Goal: Information Seeking & Learning: Learn about a topic

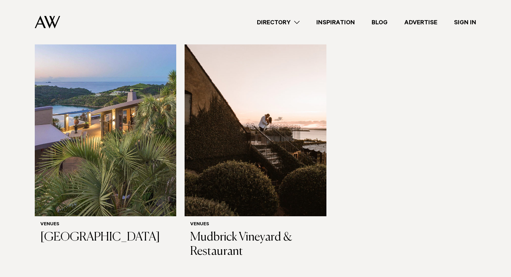
scroll to position [141, 0]
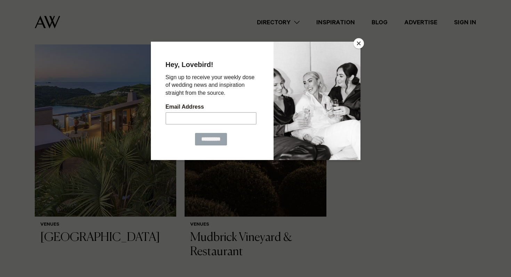
click at [363, 43] on button "Close" at bounding box center [358, 43] width 10 height 10
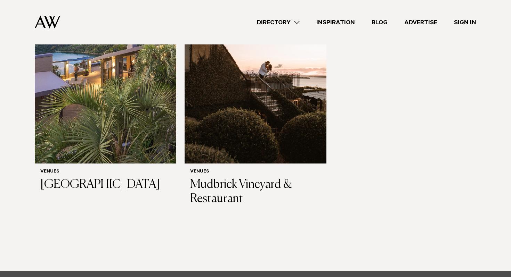
scroll to position [193, 0]
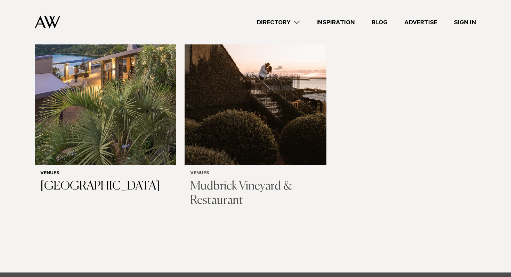
click at [241, 182] on h3 "Mudbrick Vineyard & Restaurant" at bounding box center [255, 194] width 130 height 28
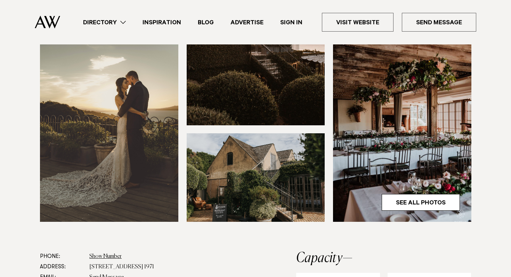
scroll to position [211, 0]
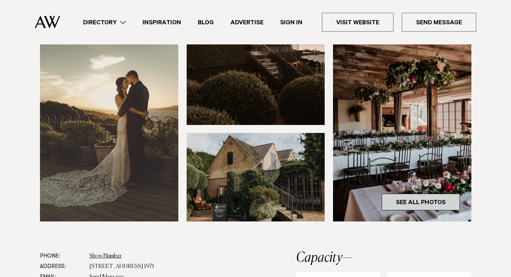
click at [431, 201] on link "See All Photos" at bounding box center [421, 202] width 78 height 17
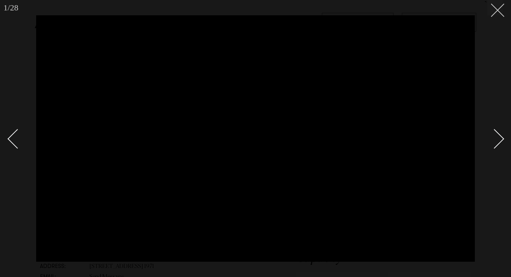
click at [499, 15] on button at bounding box center [494, 7] width 15 height 15
